Goal: Task Accomplishment & Management: Complete application form

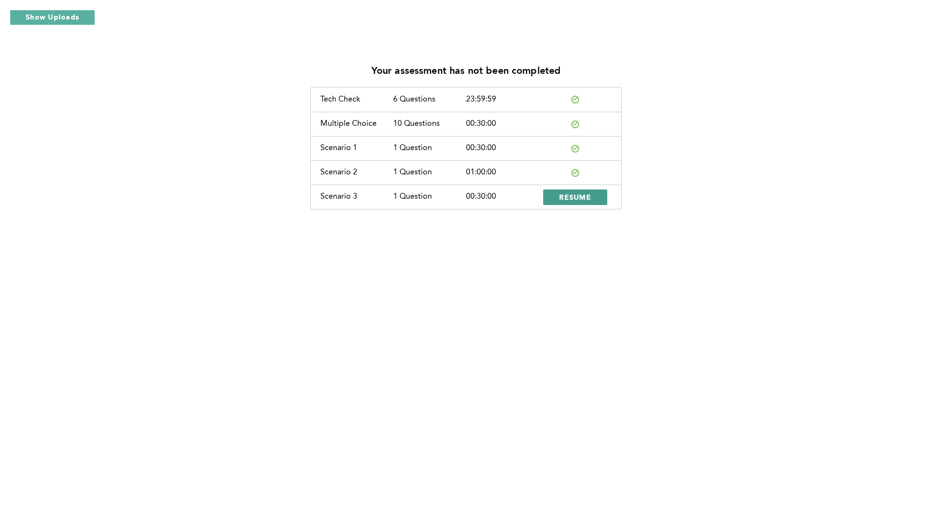
click at [581, 200] on span "RESUME" at bounding box center [575, 196] width 32 height 9
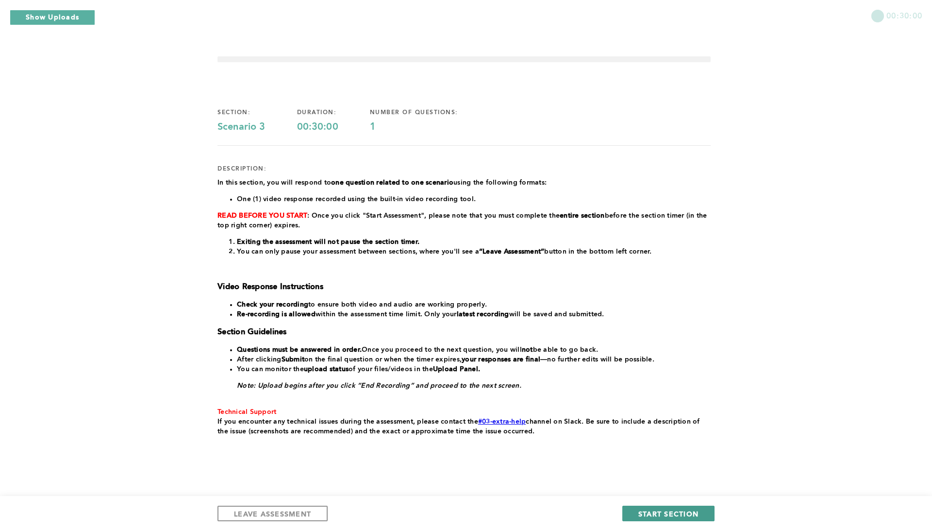
click at [665, 513] on span "START SECTION" at bounding box center [668, 513] width 60 height 9
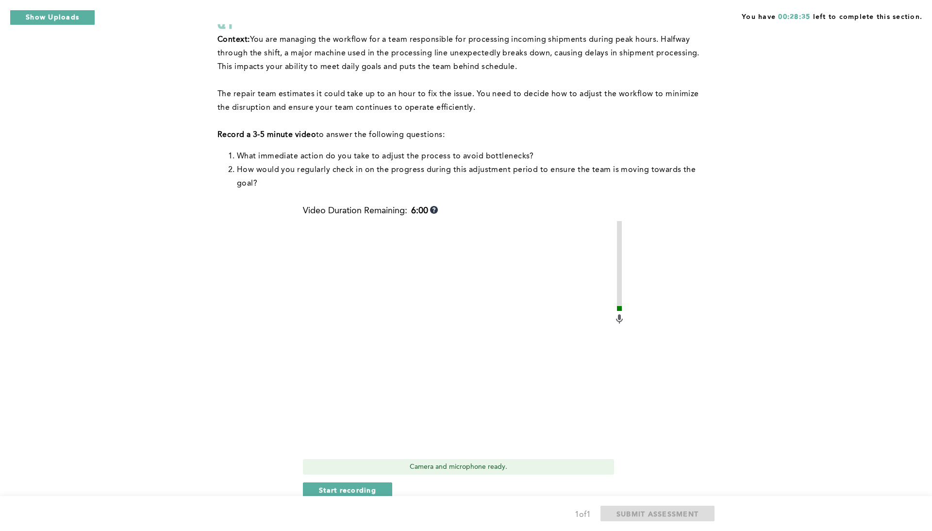
scroll to position [113, 0]
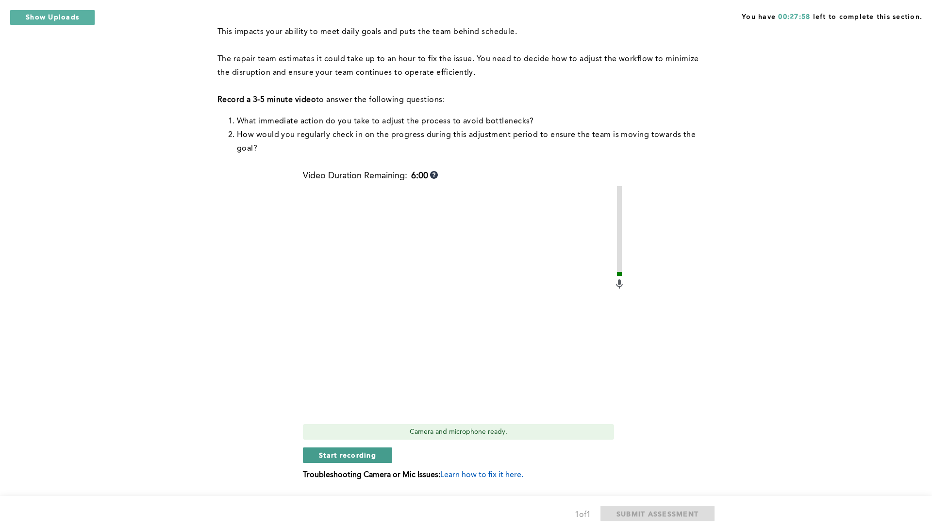
click at [369, 455] on span "Start recording" at bounding box center [347, 454] width 57 height 9
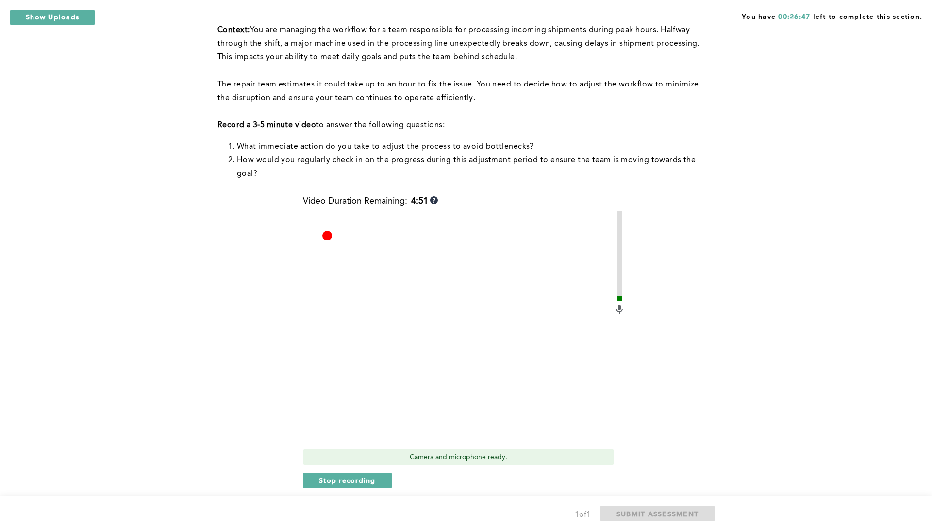
scroll to position [88, 0]
click at [369, 478] on span "Stop recording" at bounding box center [347, 479] width 57 height 9
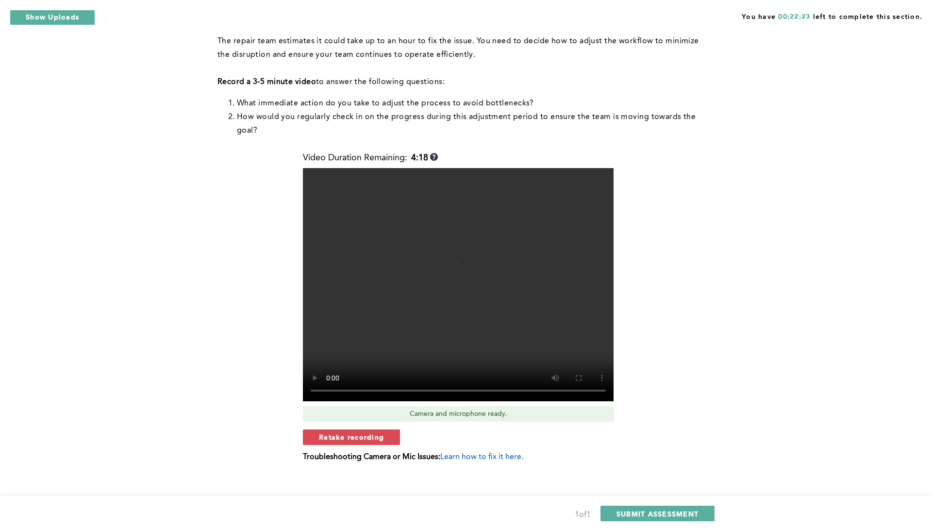
scroll to position [136, 0]
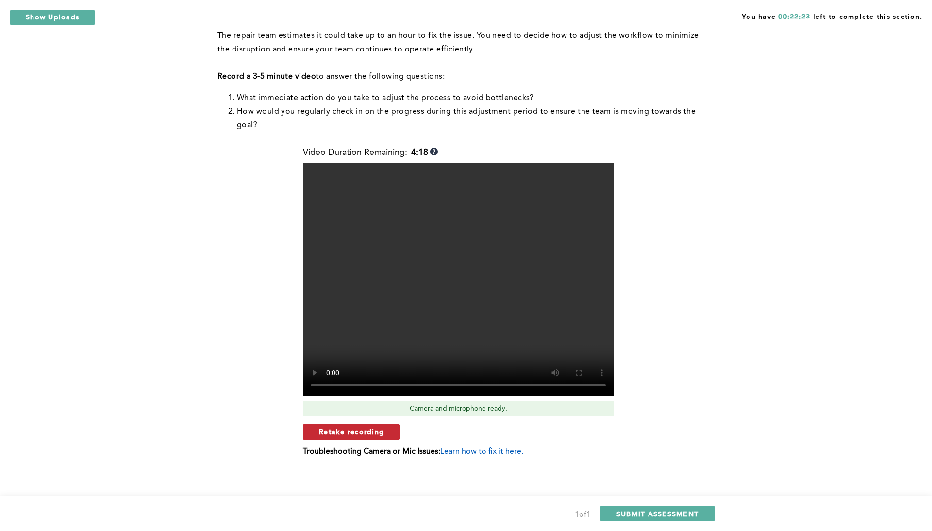
click at [391, 429] on button "Retake recording" at bounding box center [351, 432] width 97 height 16
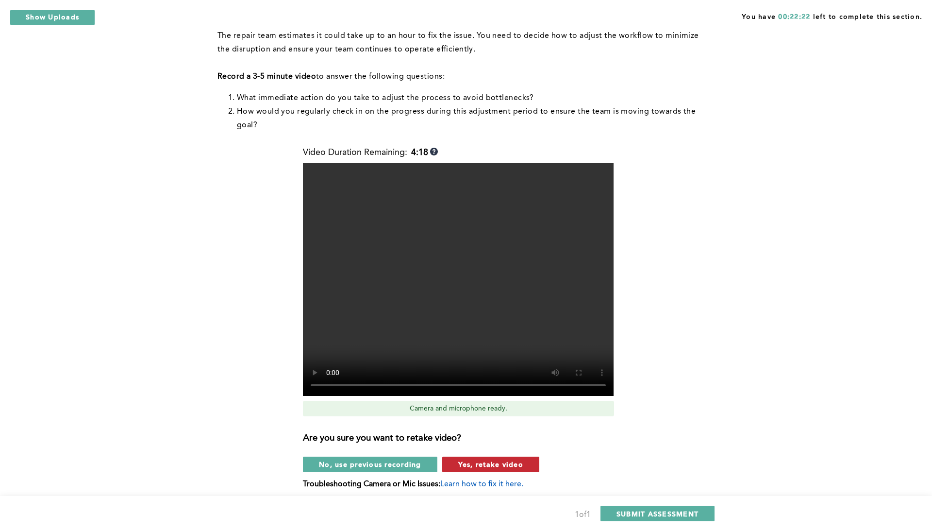
click at [486, 464] on span "Yes, retake video" at bounding box center [490, 463] width 65 height 9
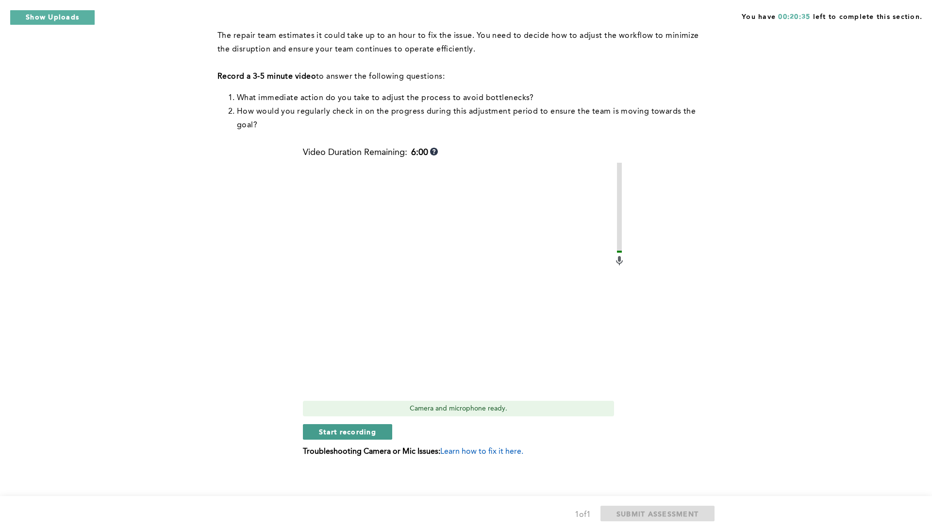
click at [371, 437] on button "Start recording" at bounding box center [347, 432] width 89 height 16
click at [371, 437] on button "Stop recording" at bounding box center [347, 432] width 89 height 16
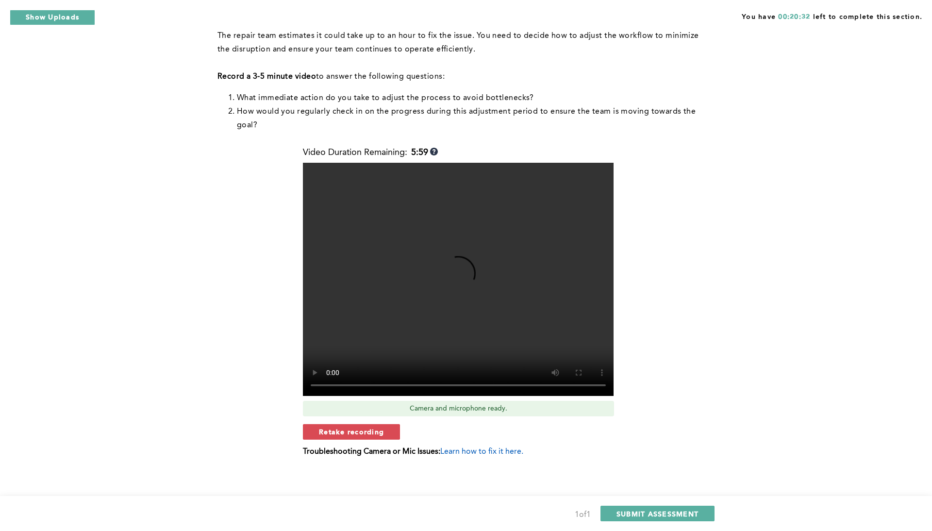
click at [371, 437] on button "Retake recording" at bounding box center [351, 432] width 97 height 16
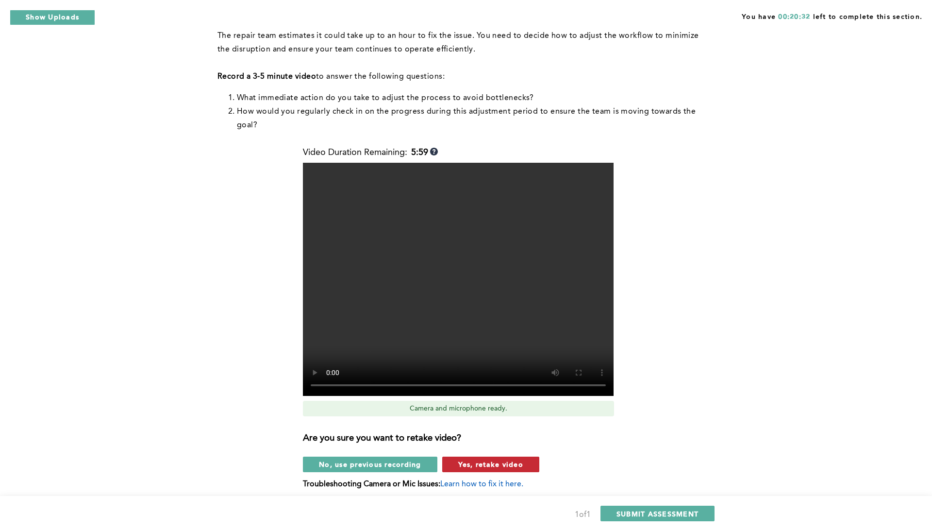
click at [480, 465] on span "Yes, retake video" at bounding box center [490, 463] width 65 height 9
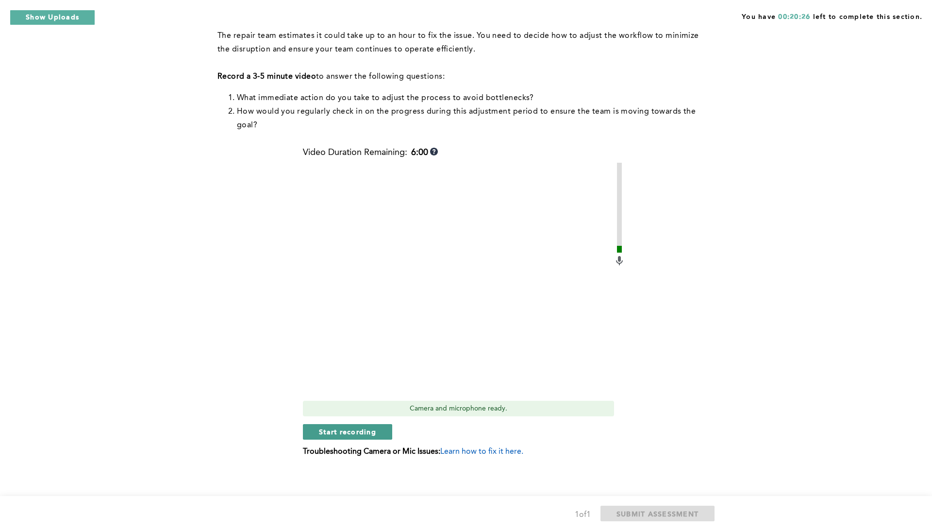
click at [383, 429] on button "Start recording" at bounding box center [347, 432] width 89 height 16
click at [370, 433] on span "Stop recording" at bounding box center [347, 431] width 57 height 9
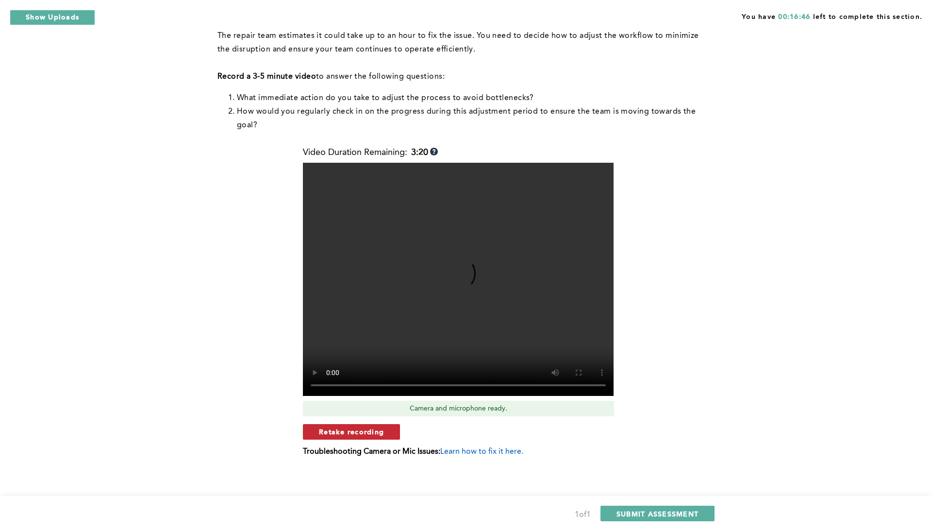
click at [375, 429] on span "Retake recording" at bounding box center [351, 431] width 65 height 9
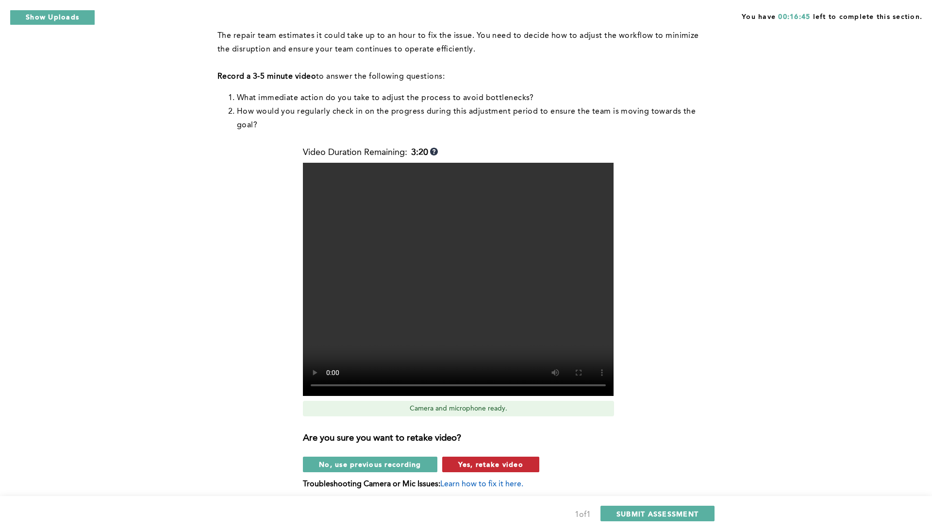
click at [484, 464] on span "Yes, retake video" at bounding box center [490, 463] width 65 height 9
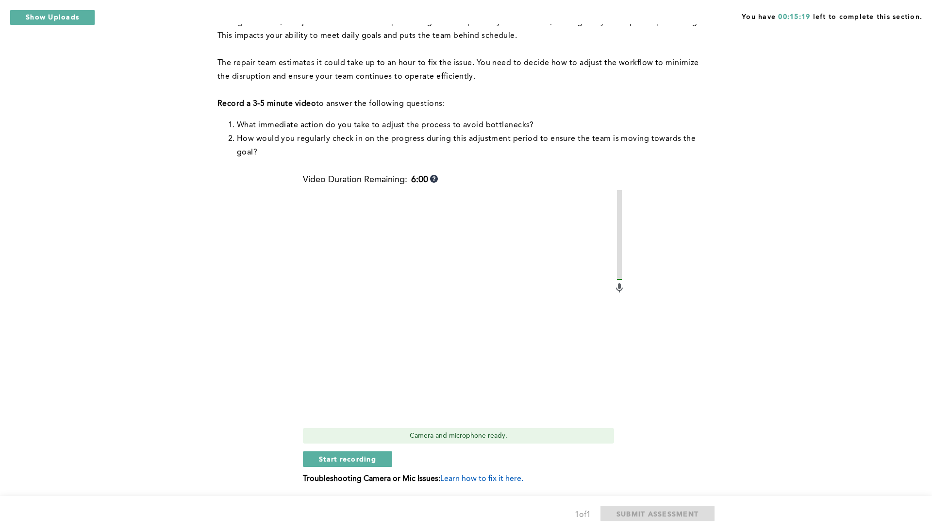
scroll to position [109, 0]
click at [376, 455] on span "Start recording" at bounding box center [347, 457] width 57 height 9
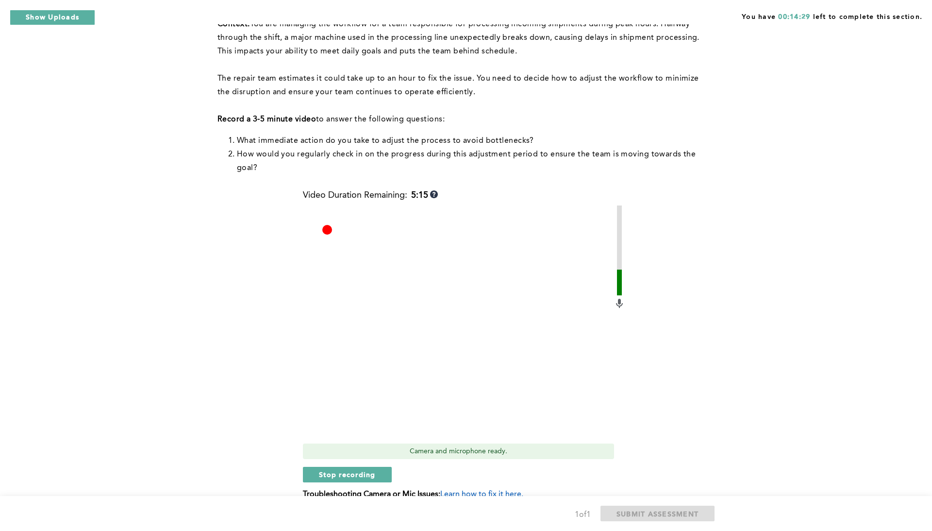
scroll to position [92, 0]
click at [375, 475] on span "Stop recording" at bounding box center [347, 475] width 57 height 9
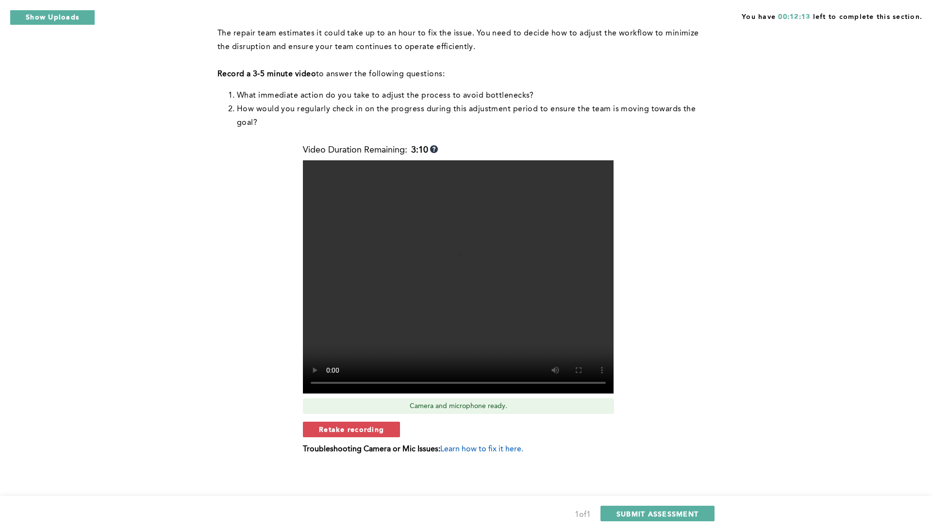
scroll to position [138, 0]
click at [674, 514] on span "SUBMIT ASSESSMENT" at bounding box center [657, 513] width 82 height 9
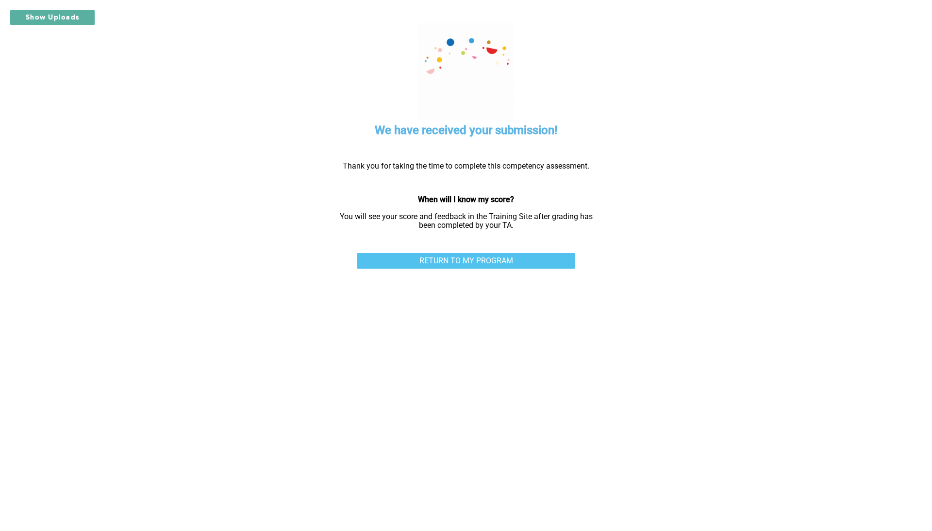
click at [474, 262] on link "RETURN TO MY PROGRAM" at bounding box center [466, 261] width 218 height 16
